Goal: Task Accomplishment & Management: Manage account settings

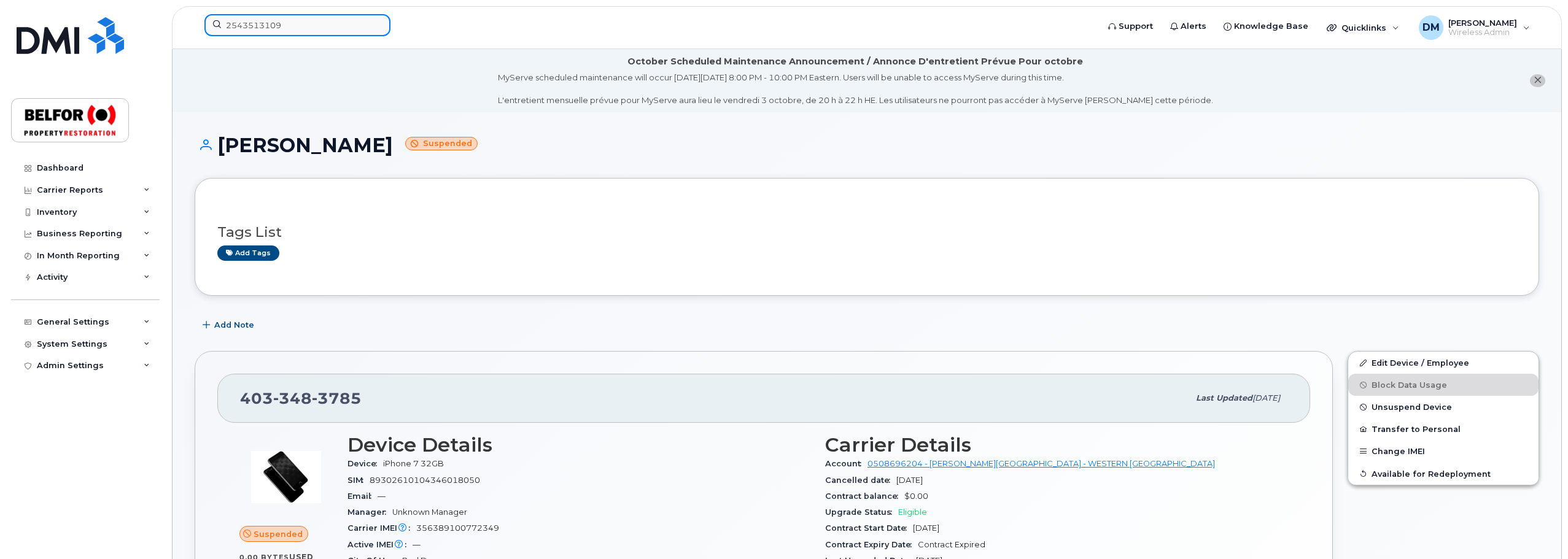
click at [254, 25] on input "2543513109" at bounding box center [297, 25] width 186 height 22
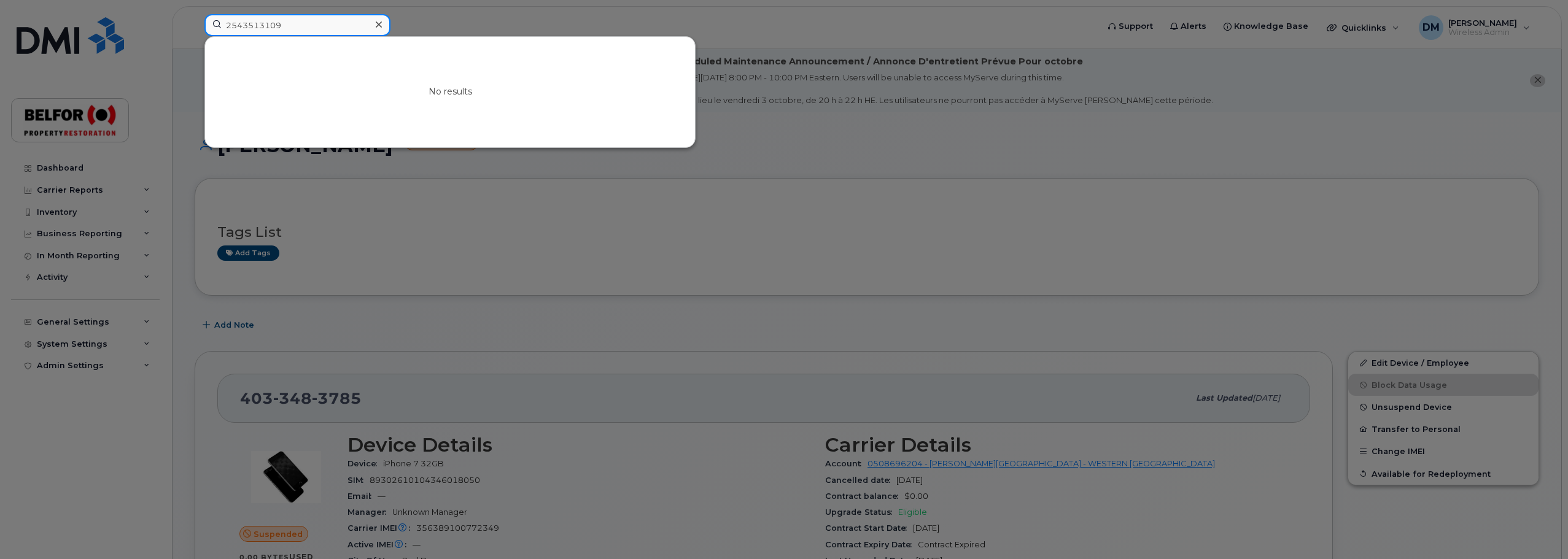
click at [254, 24] on input "2543513109" at bounding box center [297, 25] width 186 height 22
click at [306, 29] on input "2543513109" at bounding box center [297, 25] width 186 height 22
click at [365, 72] on div "No results" at bounding box center [450, 92] width 490 height 110
click at [268, 29] on input "2543513109" at bounding box center [297, 25] width 186 height 22
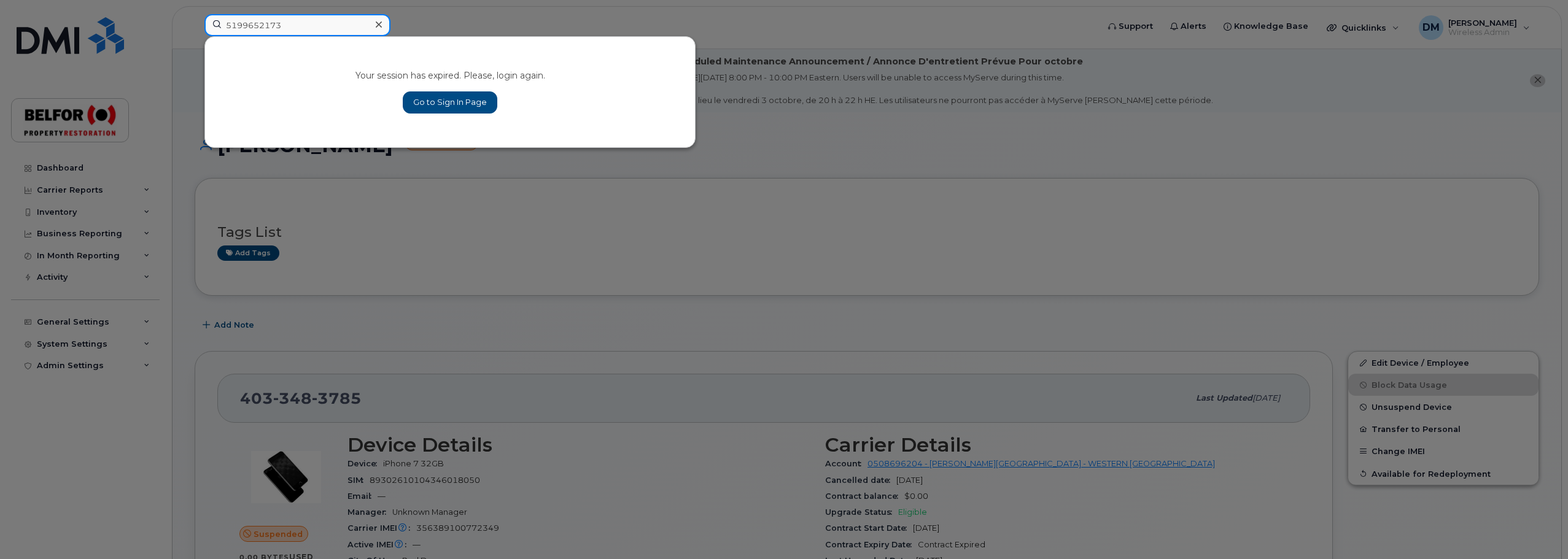
type input "5199652173"
click at [450, 103] on link "Go to Sign In Page" at bounding box center [450, 103] width 95 height 22
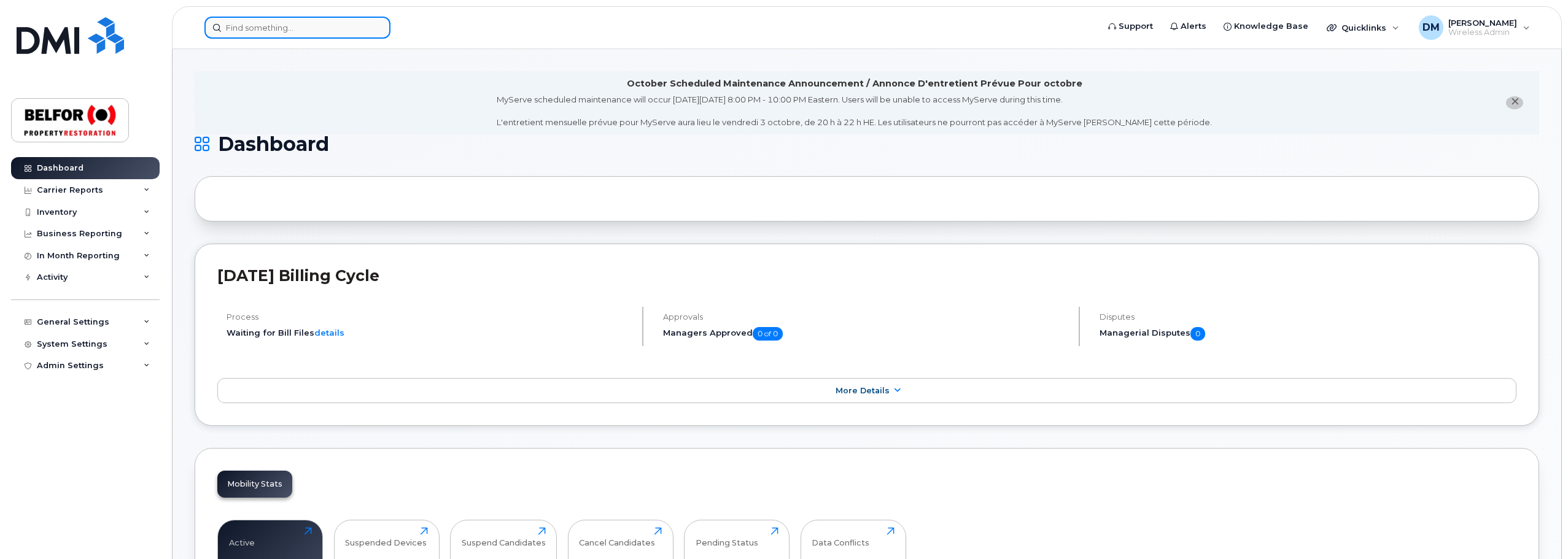
click at [282, 28] on input at bounding box center [297, 28] width 186 height 22
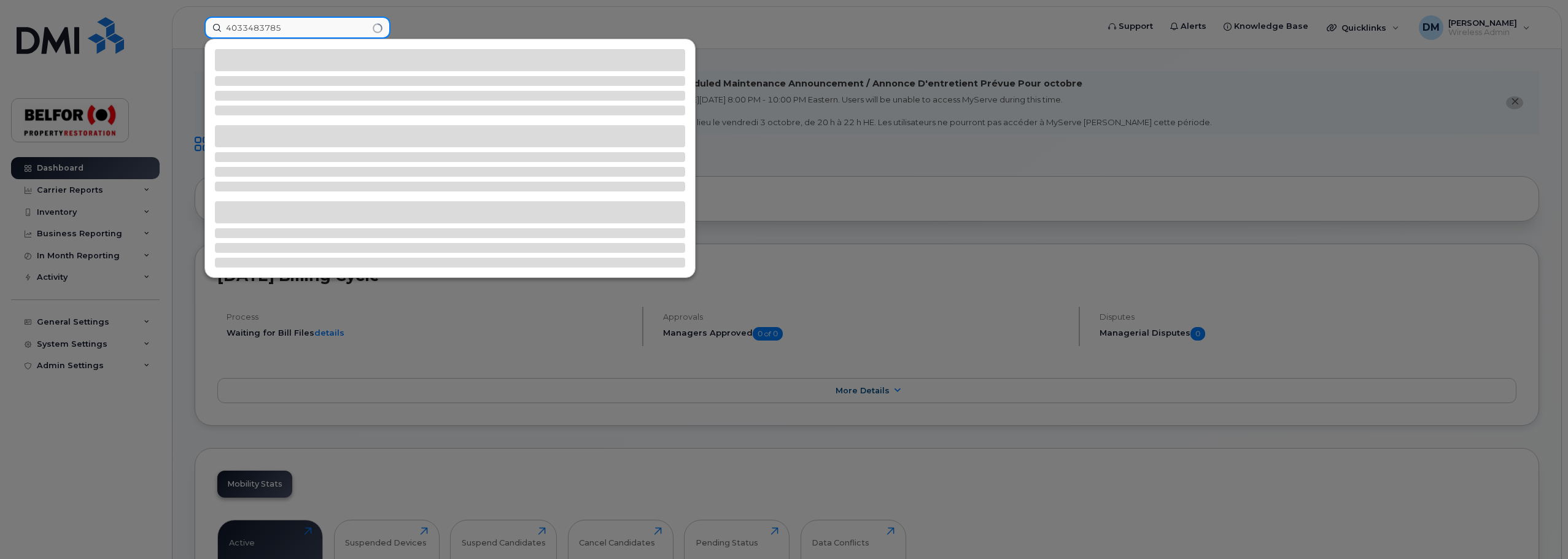
type input "4033483785"
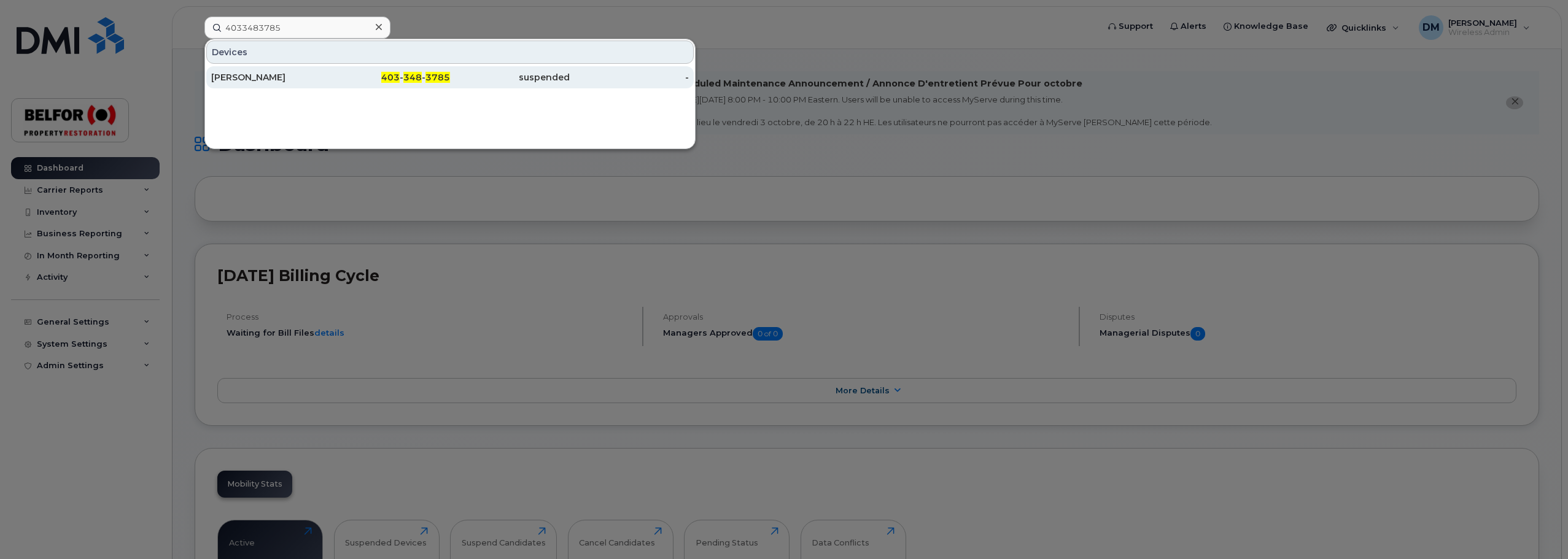
click at [303, 87] on div "[PERSON_NAME]" at bounding box center [271, 78] width 119 height 22
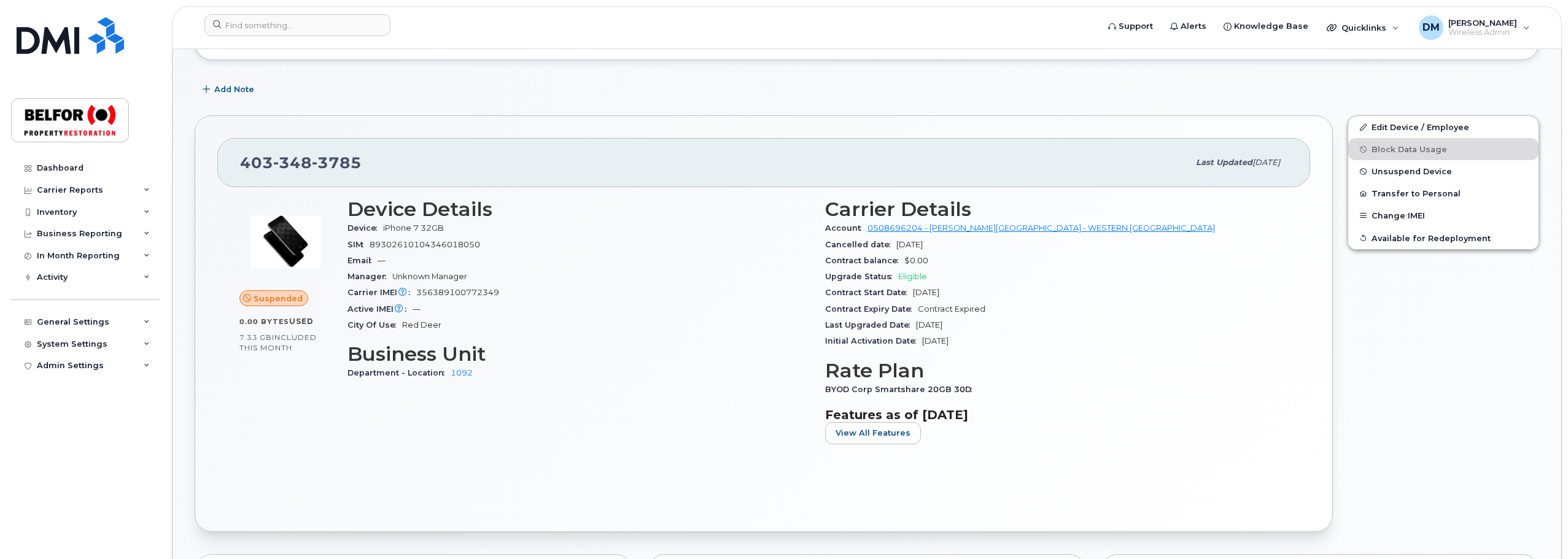
scroll to position [122, 0]
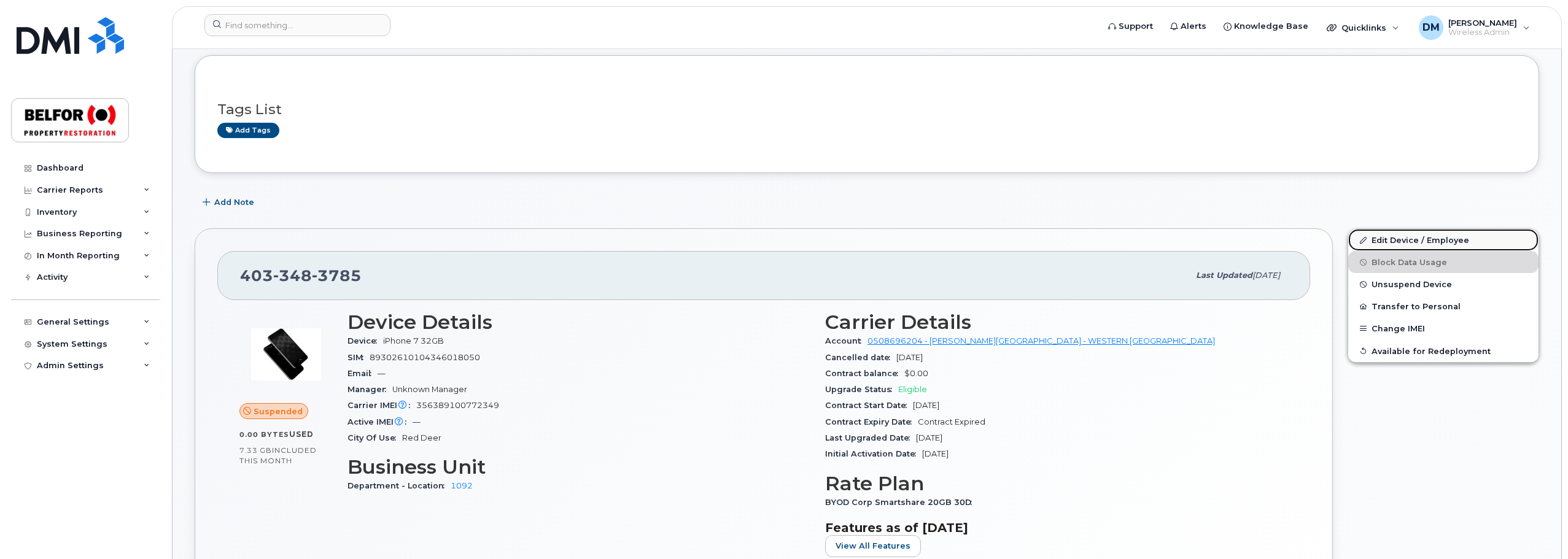
click at [1425, 237] on link "Edit Device / Employee" at bounding box center [1443, 240] width 190 height 22
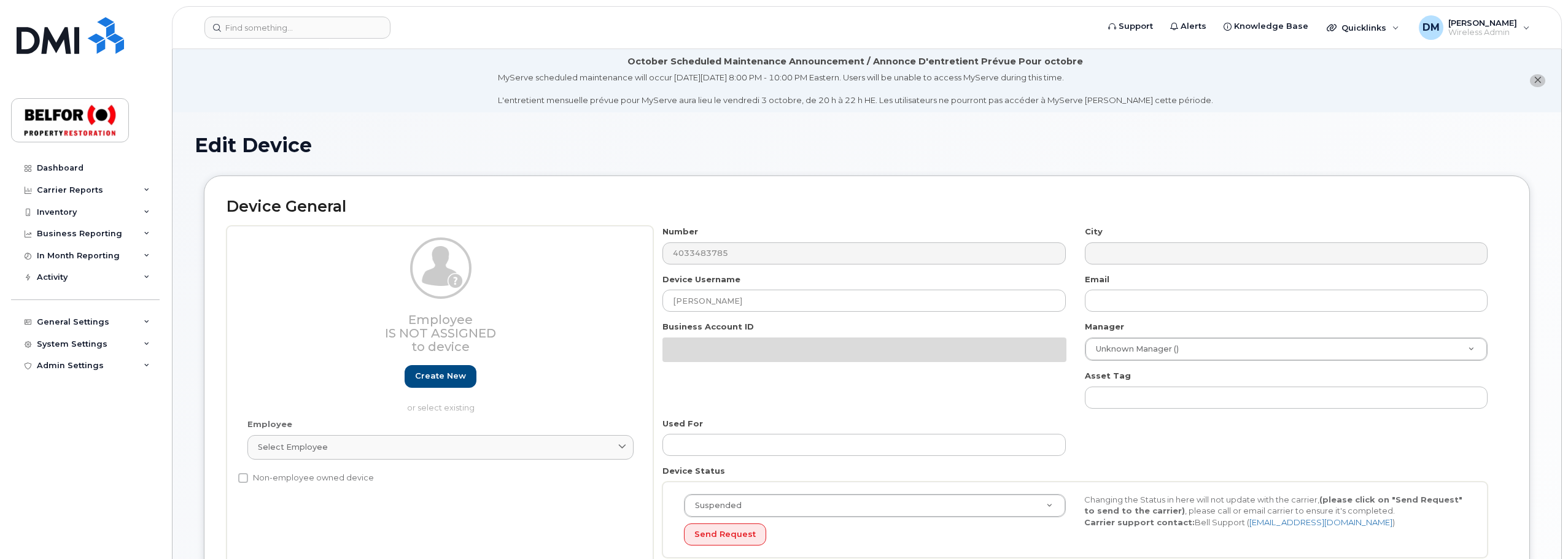
select select "5713135"
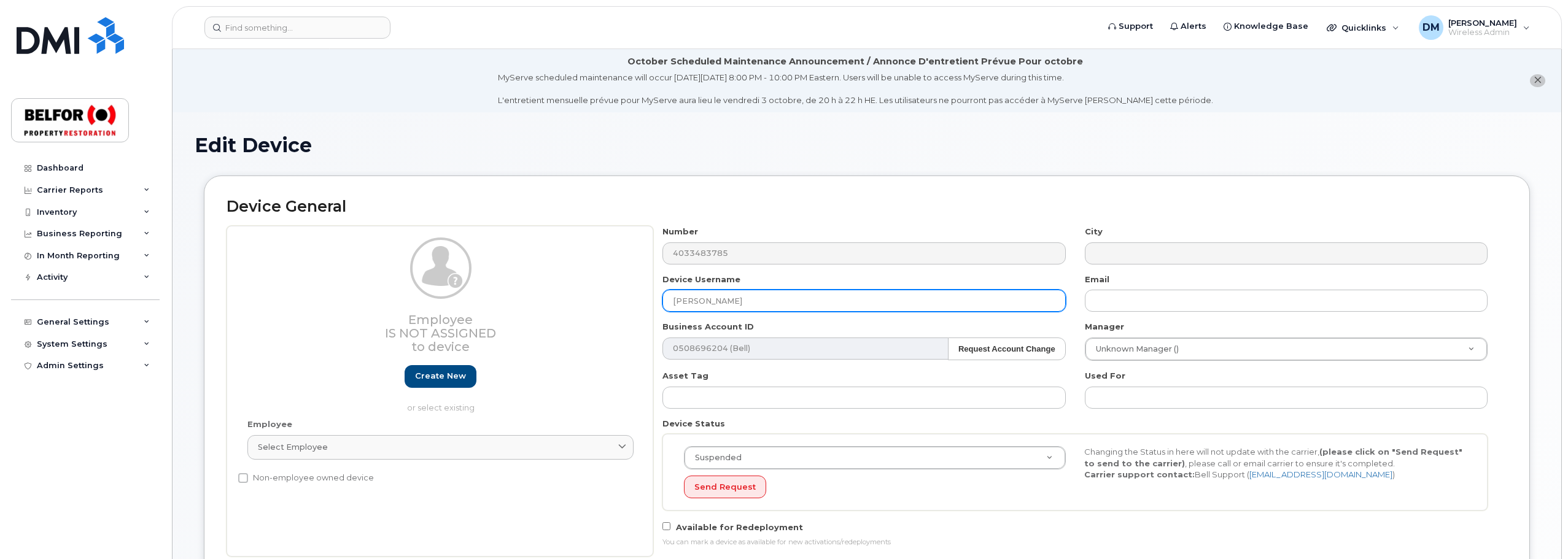
drag, startPoint x: 678, startPoint y: 299, endPoint x: 655, endPoint y: 299, distance: 23.0
click at [655, 299] on div "Device Username Logan Mc Millan" at bounding box center [863, 293] width 422 height 39
paste input "[PERSON_NAME]"
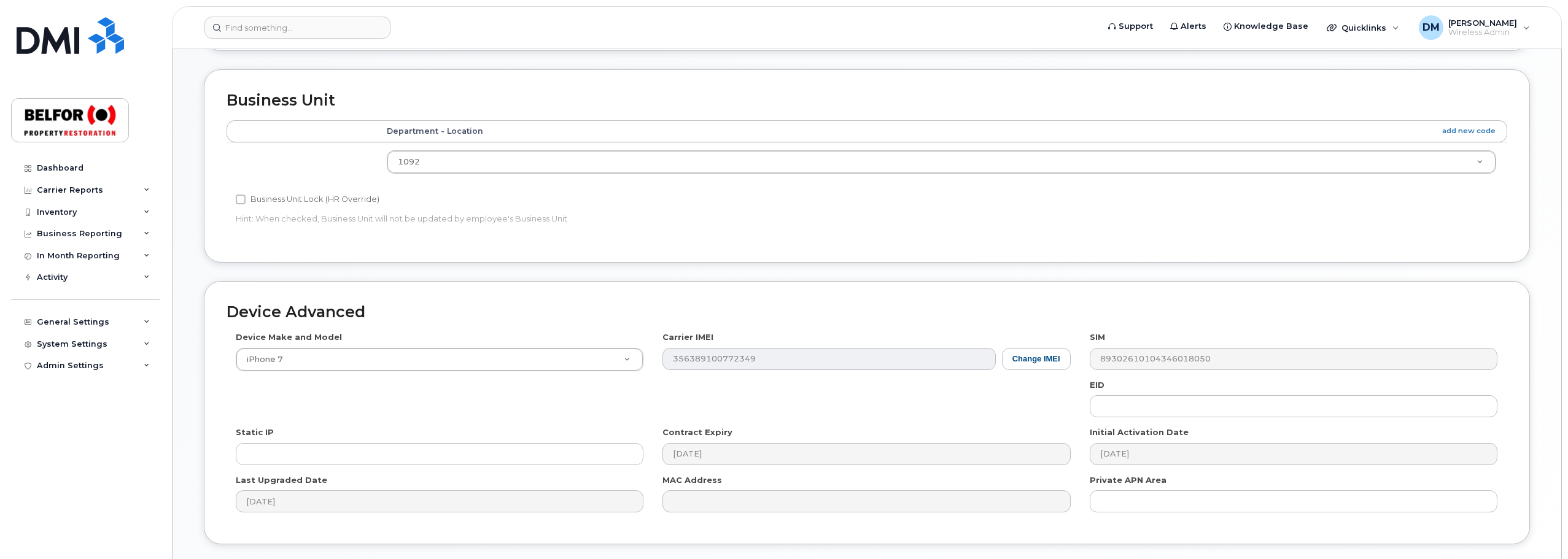
scroll to position [616, 0]
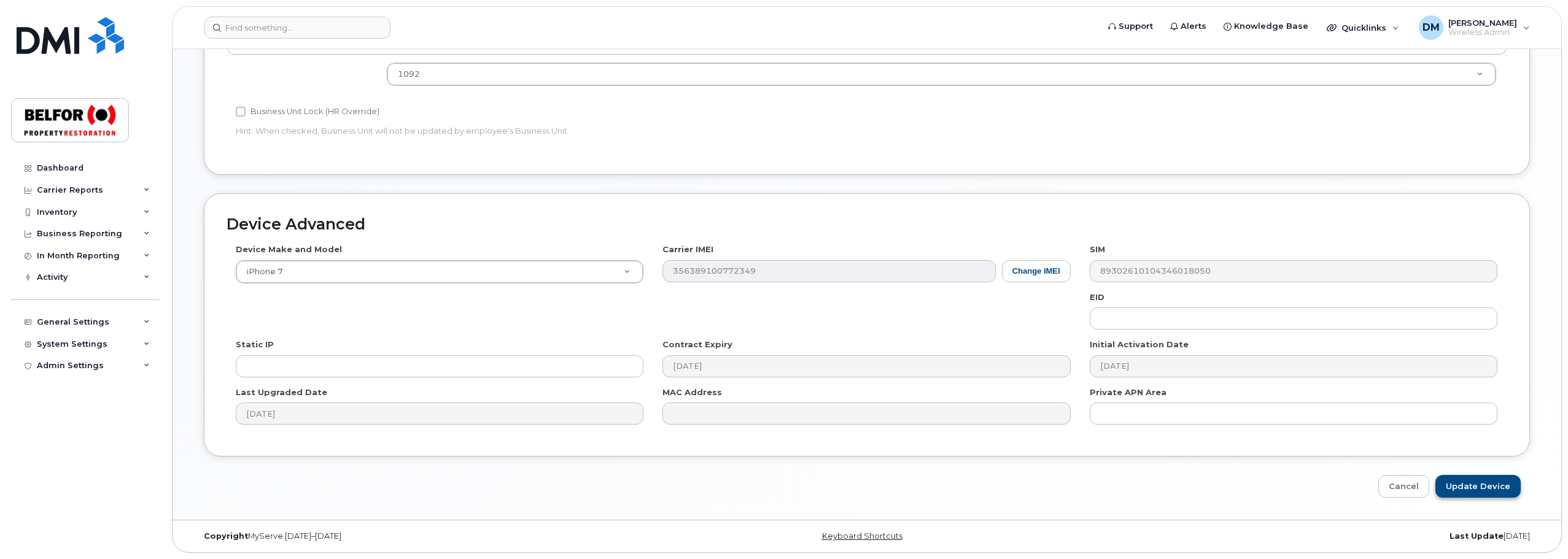
type input "[PERSON_NAME]"
click at [1475, 488] on input "Update Device" at bounding box center [1478, 487] width 85 height 22
type input "Saving..."
